Goal: Task Accomplishment & Management: Use online tool/utility

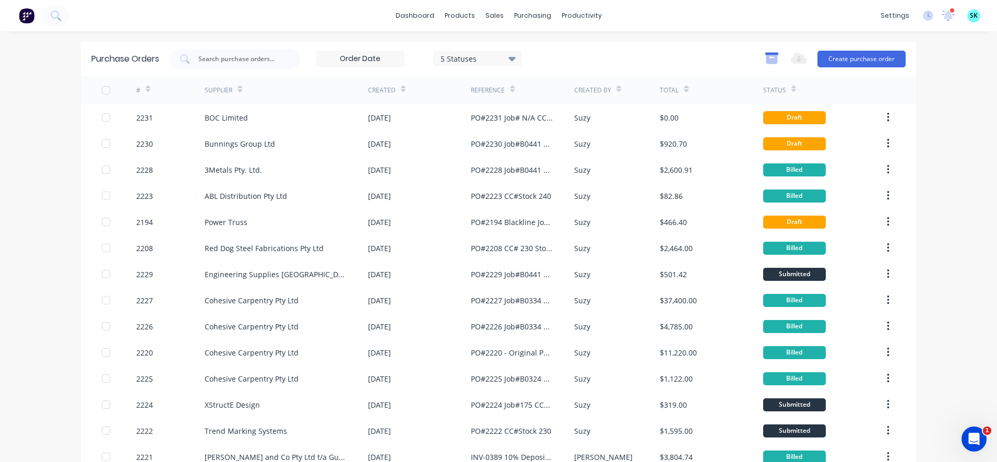
scroll to position [5, 0]
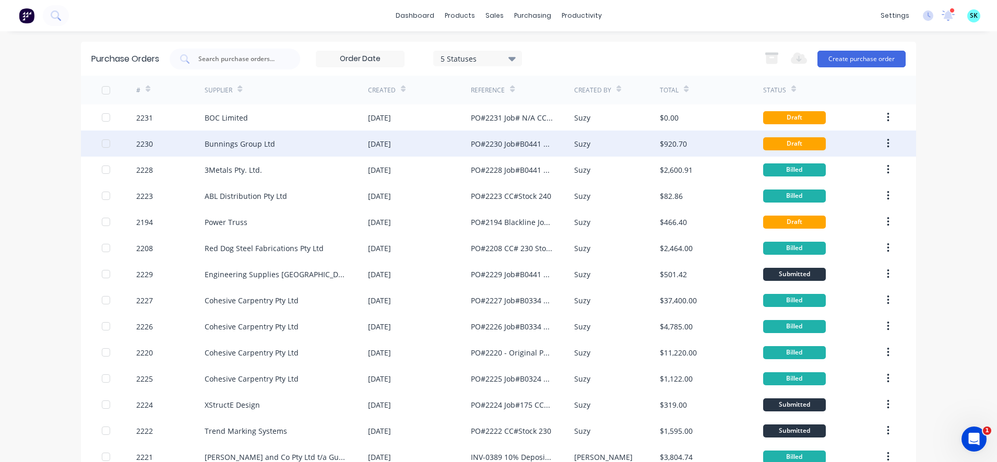
click at [540, 144] on div "PO#2230 Job#B0441 CC#303 Stock" at bounding box center [512, 143] width 82 height 11
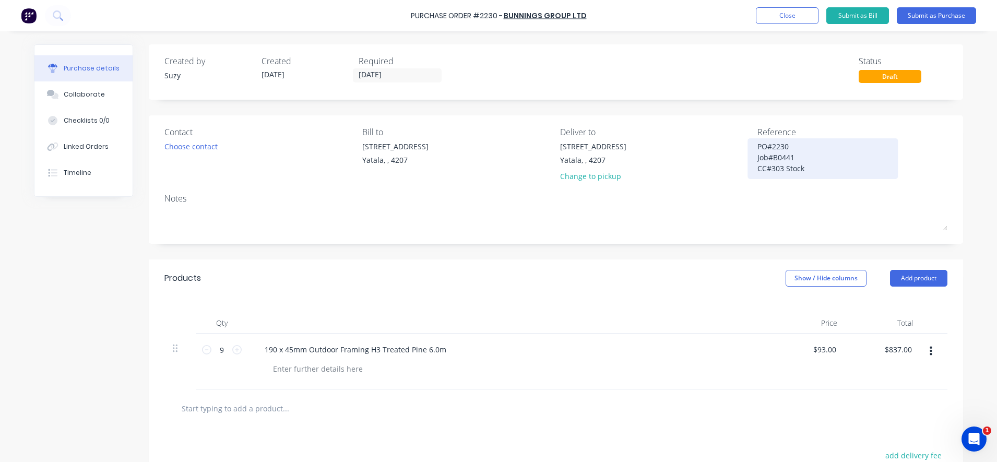
click at [813, 173] on textarea "PO#2230 Job#B0441 CC#303 Stock" at bounding box center [823, 157] width 131 height 33
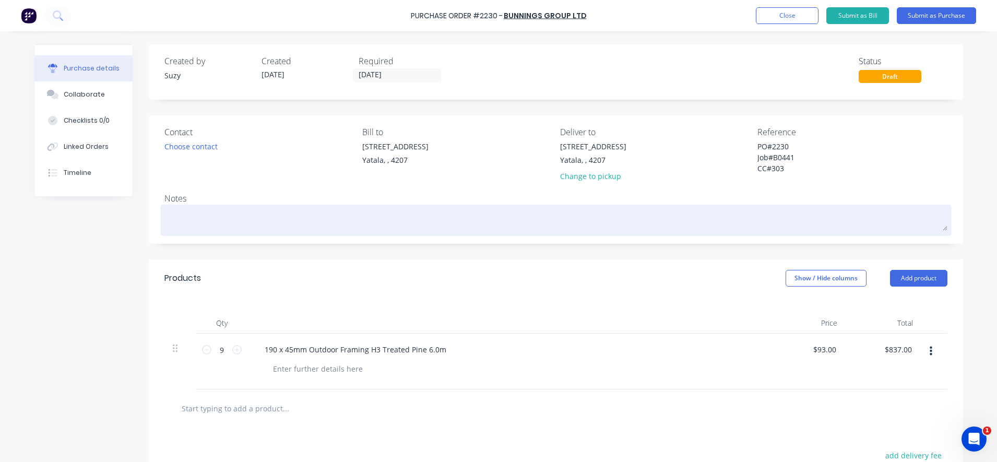
type textarea "PO#2230 Job#B0441 CC#303"
click at [780, 213] on textarea at bounding box center [555, 218] width 783 height 23
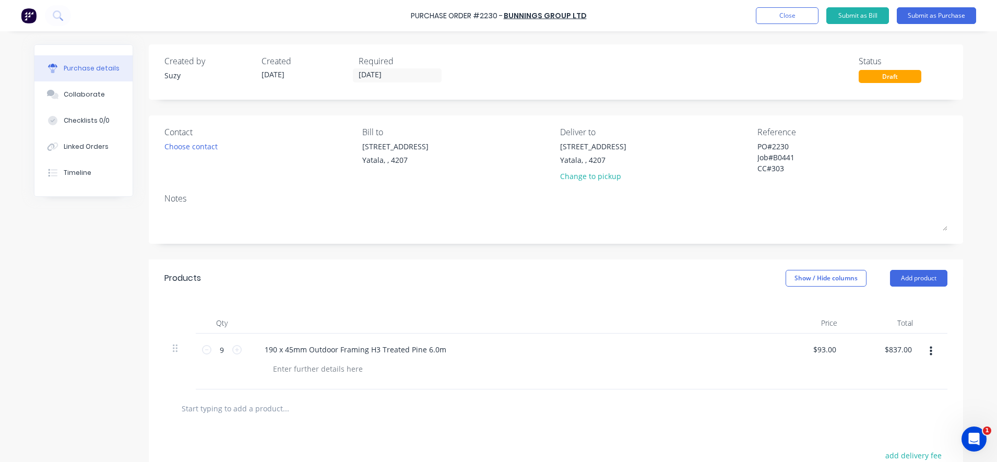
scroll to position [5, 0]
click at [583, 180] on div "Change to pickup" at bounding box center [593, 176] width 66 height 11
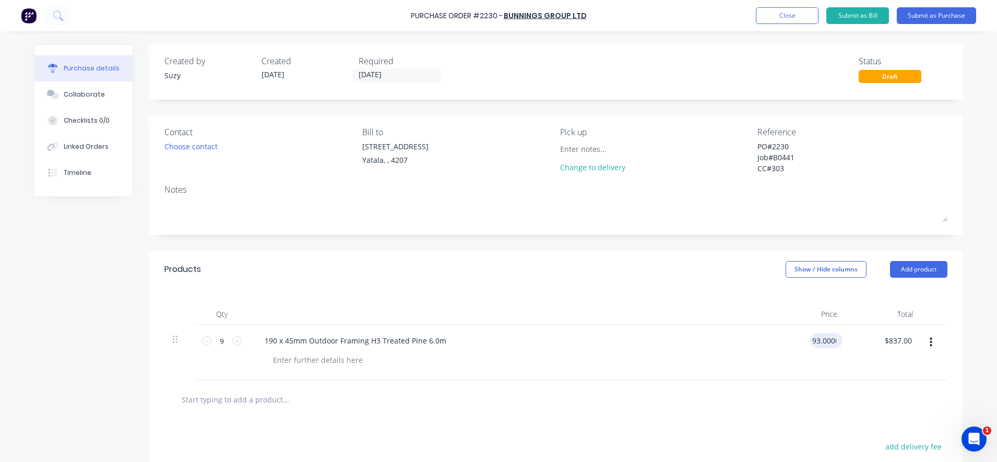
click at [820, 342] on input "93.0000" at bounding box center [824, 340] width 28 height 15
drag, startPoint x: 832, startPoint y: 339, endPoint x: 789, endPoint y: 339, distance: 42.8
click at [789, 339] on div "93.0000 93.0000" at bounding box center [808, 353] width 76 height 56
type input "7"
type input "$84.56"
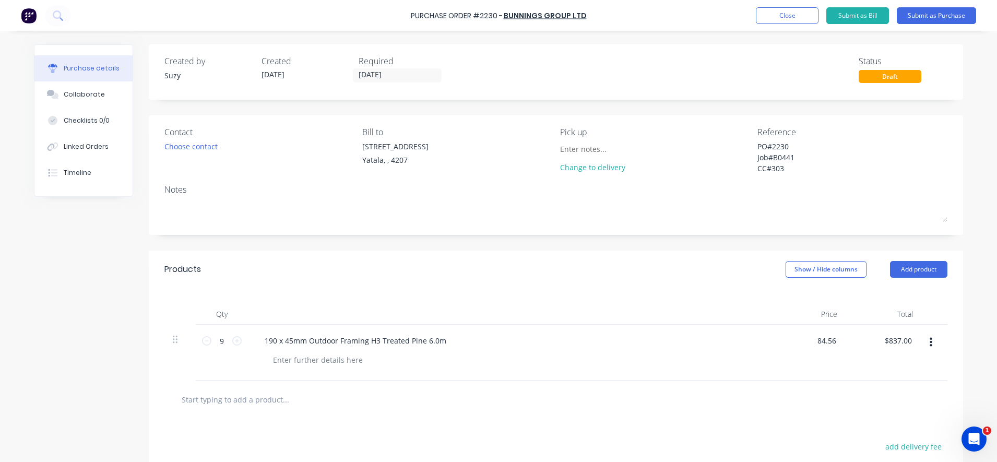
type input "$761.04"
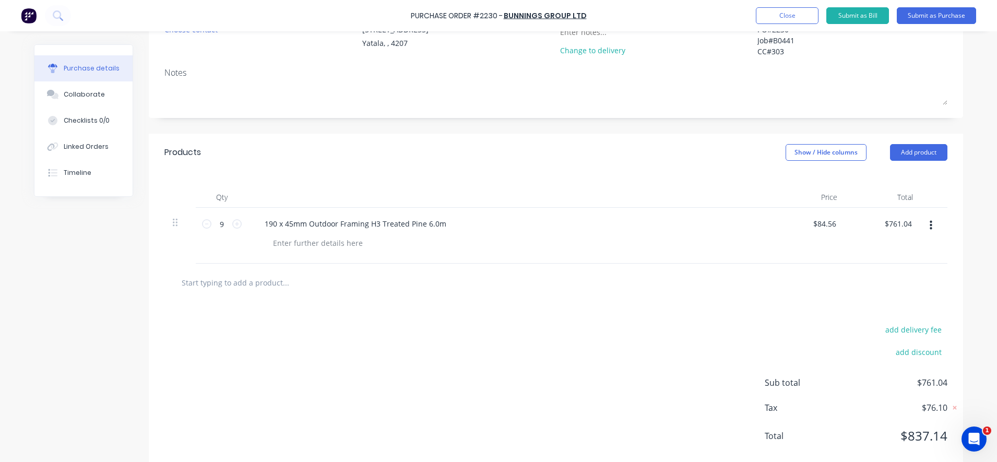
scroll to position [131, 0]
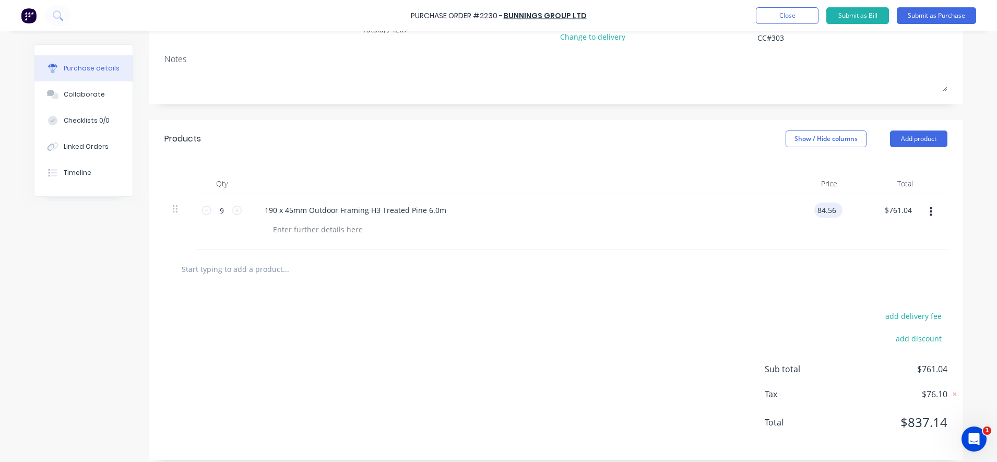
click at [823, 210] on input "84.56" at bounding box center [826, 210] width 24 height 15
click at [832, 211] on input "84.56" at bounding box center [826, 210] width 24 height 15
type input "$84.563"
type input "$761.07"
click at [876, 258] on div at bounding box center [555, 269] width 783 height 38
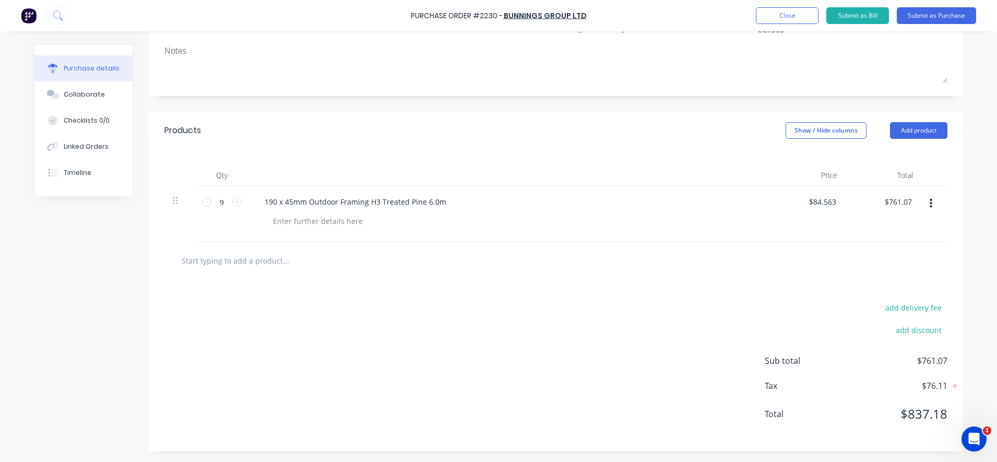
scroll to position [0, 0]
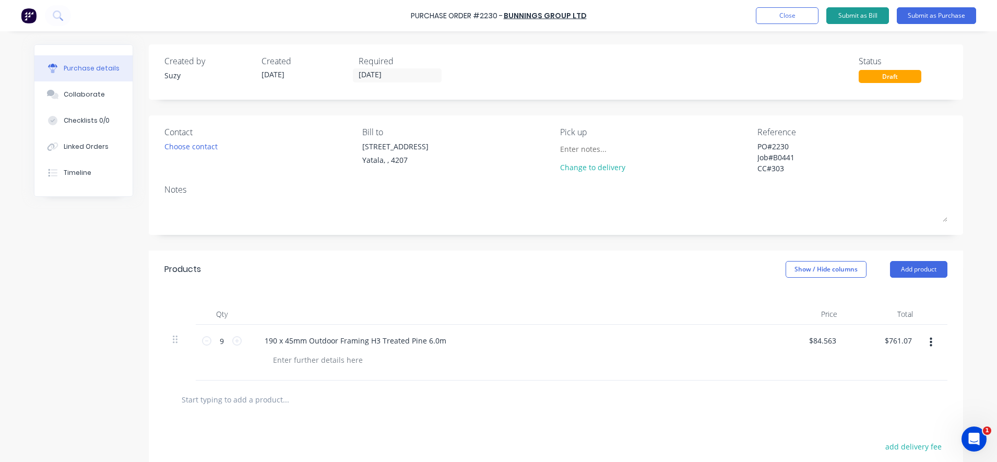
click at [864, 15] on button "Submit as Bill" at bounding box center [857, 15] width 63 height 17
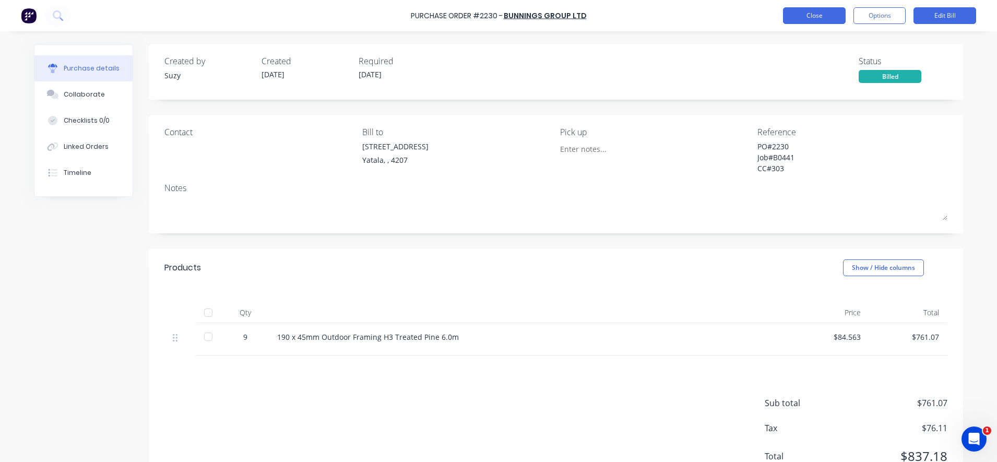
click at [819, 21] on button "Close" at bounding box center [814, 15] width 63 height 17
